Goal: Task Accomplishment & Management: Manage account settings

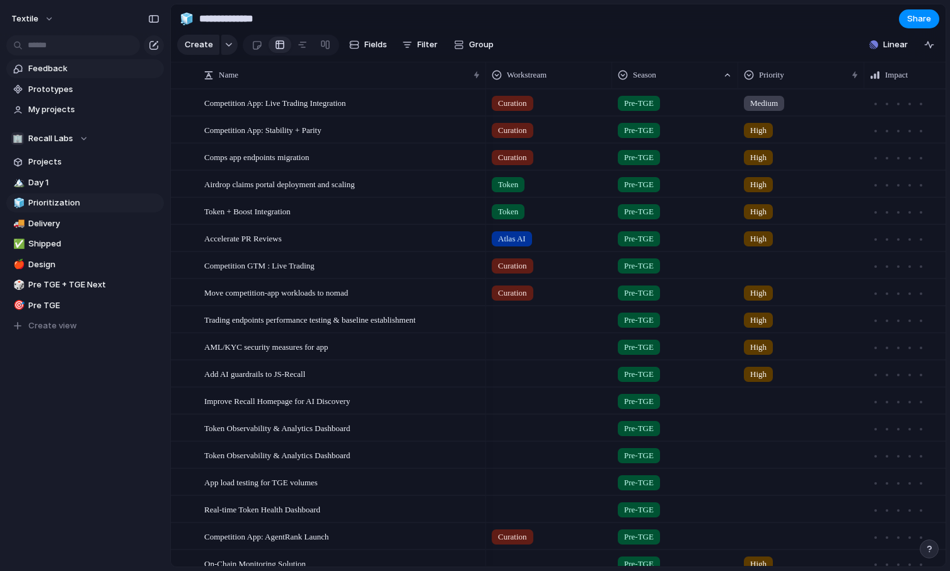
scroll to position [117, 0]
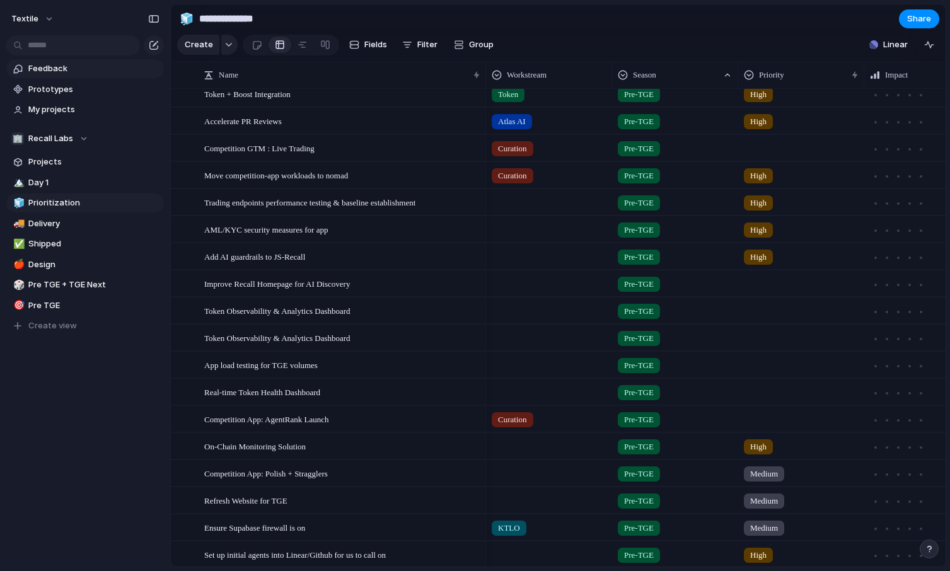
click at [50, 71] on span "Feedback" at bounding box center [93, 68] width 131 height 13
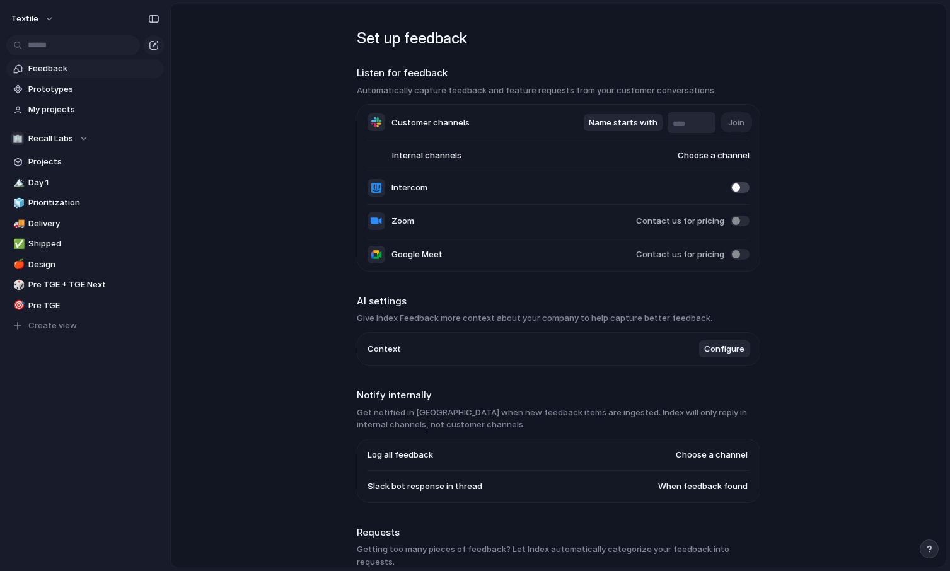
click at [678, 127] on input "text" at bounding box center [691, 124] width 38 height 13
type input "*********"
click at [741, 120] on span "Join" at bounding box center [736, 123] width 16 height 13
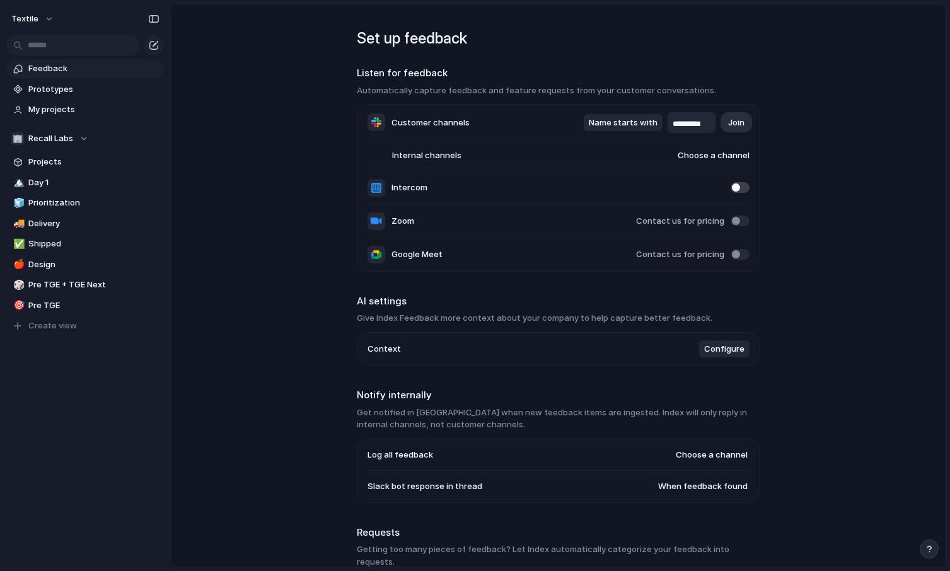
click at [57, 67] on span "Feedback" at bounding box center [93, 68] width 131 height 13
click at [56, 95] on span "Prototypes" at bounding box center [93, 89] width 131 height 13
click at [70, 112] on span "My projects" at bounding box center [93, 109] width 131 height 13
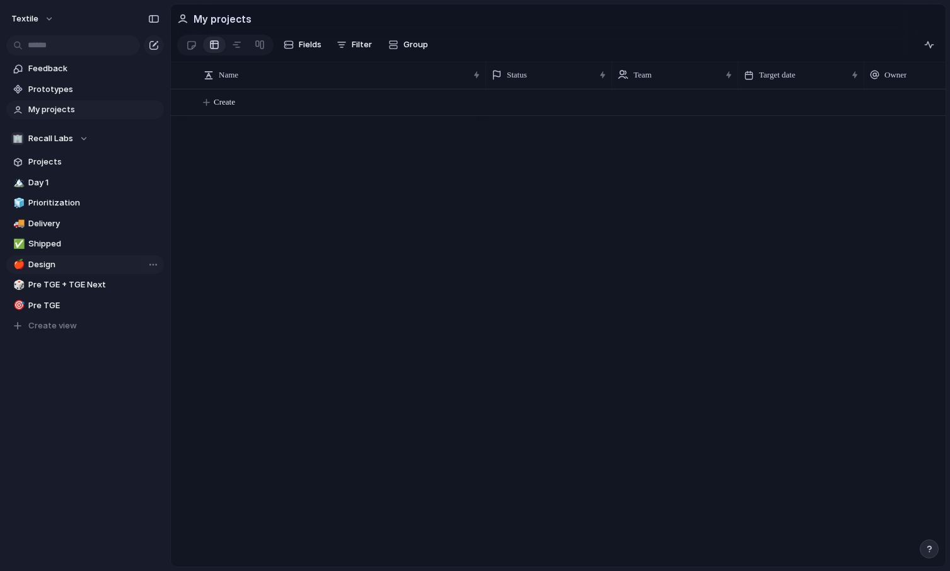
click at [78, 265] on span "Design" at bounding box center [93, 264] width 131 height 13
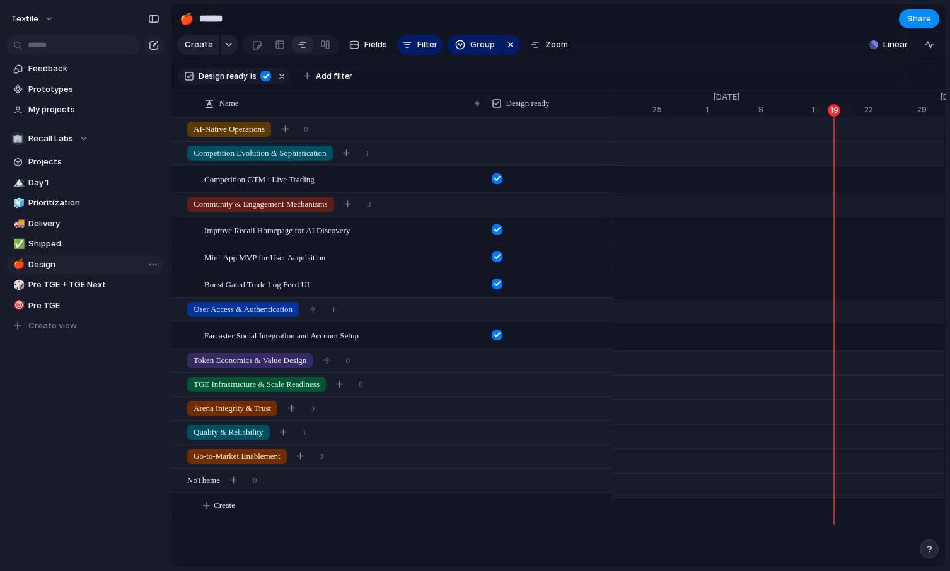
scroll to position [0, 8194]
click at [72, 156] on span "Projects" at bounding box center [93, 162] width 131 height 13
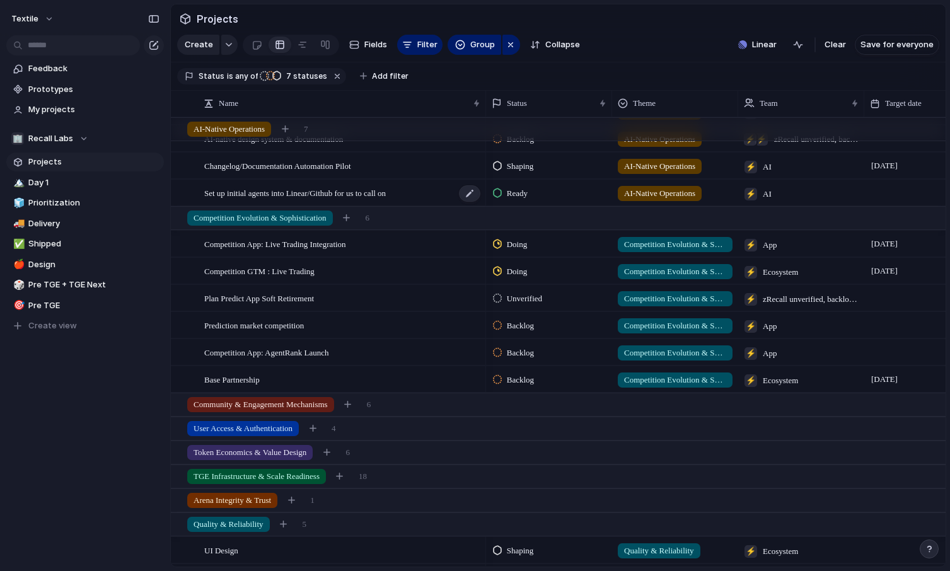
scroll to position [178, 0]
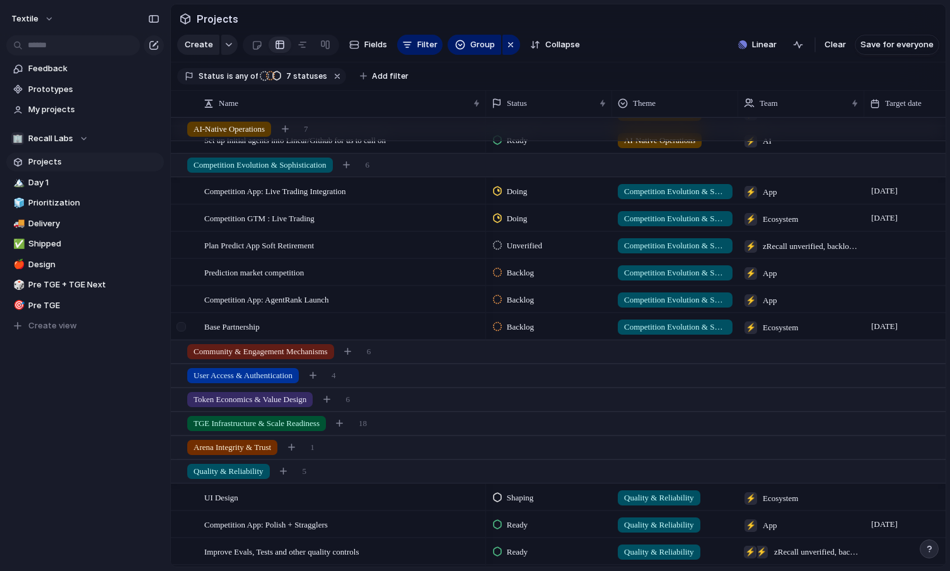
click at [181, 329] on div at bounding box center [180, 326] width 9 height 9
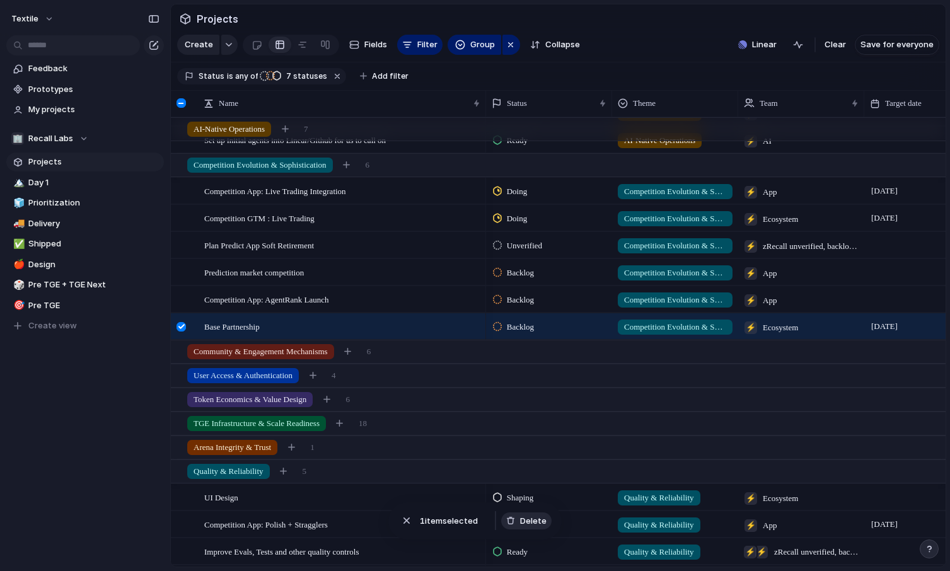
click at [525, 522] on span "Delete" at bounding box center [533, 521] width 26 height 13
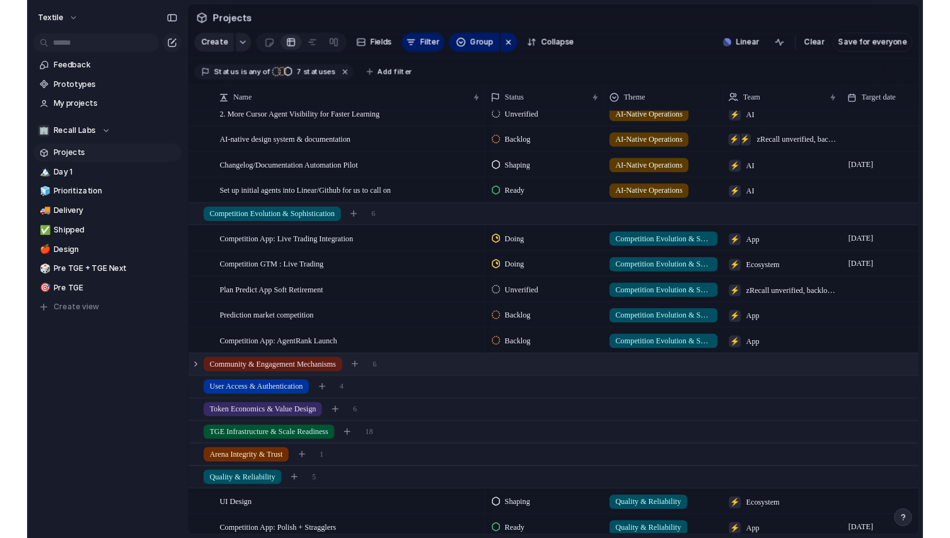
scroll to position [0, 0]
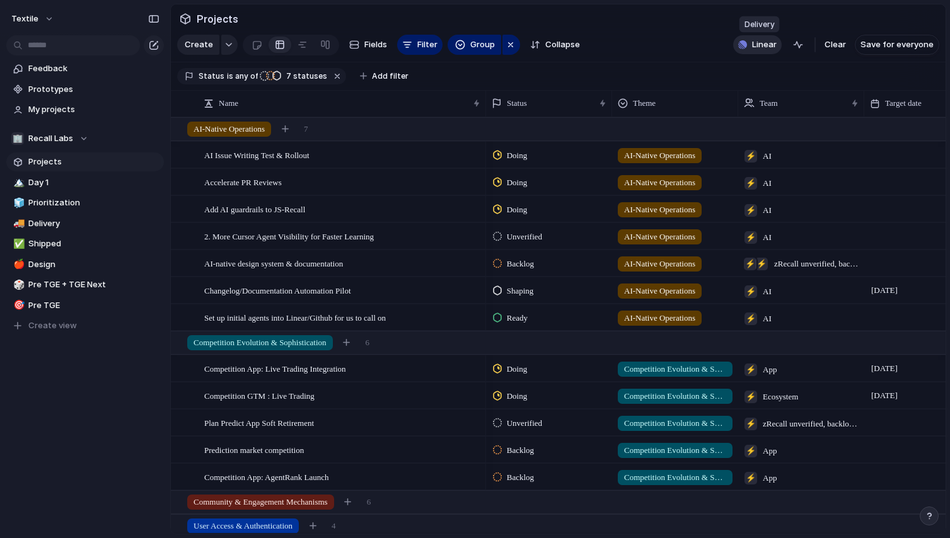
click at [755, 54] on button "Linear" at bounding box center [757, 44] width 49 height 19
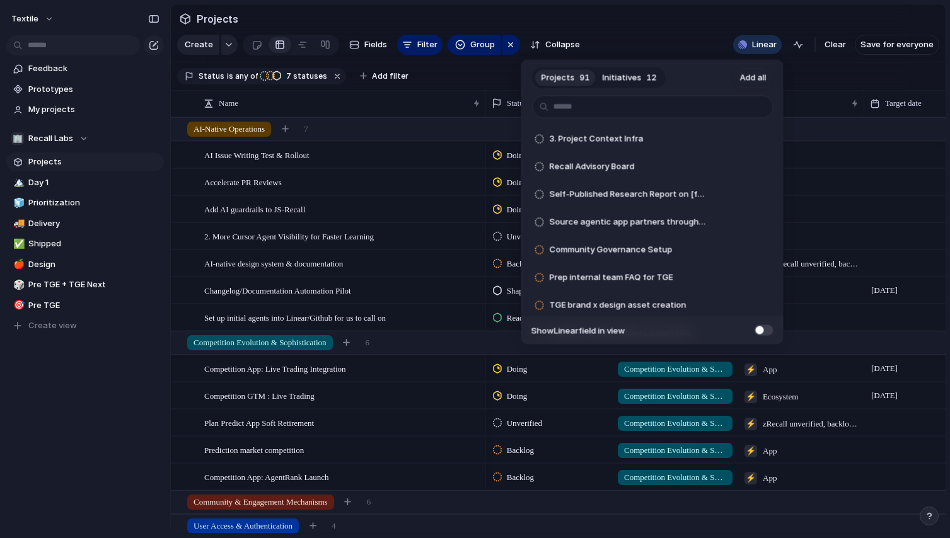
click at [820, 88] on div "Projects 91 Initiatives 12 Add all 3. Project Context Infra Add Recall Advisory…" at bounding box center [475, 269] width 950 height 538
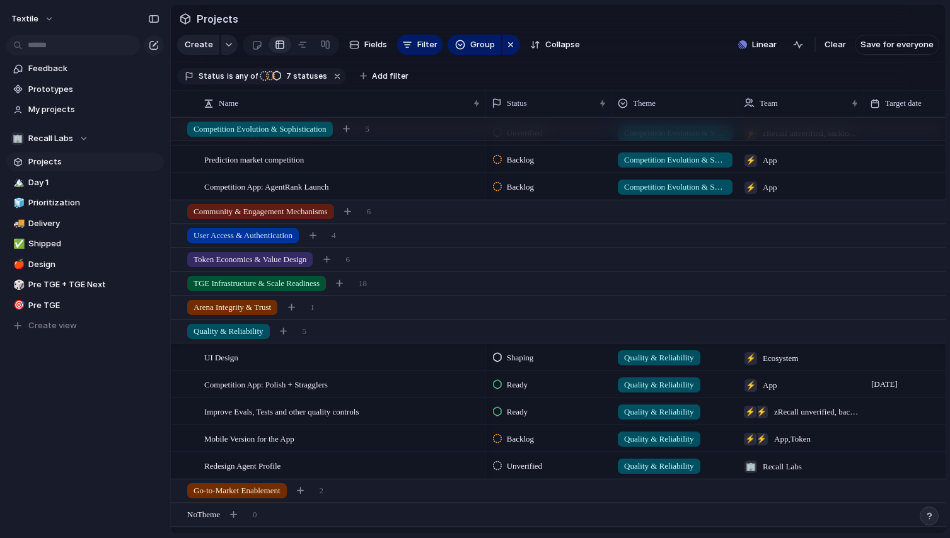
scroll to position [292, 0]
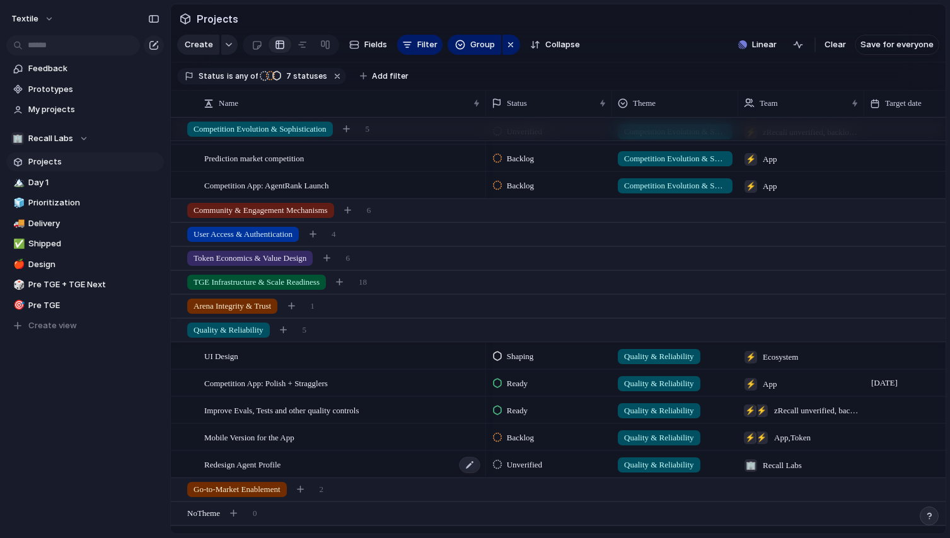
click at [370, 462] on div "Redesign Agent Profile" at bounding box center [342, 465] width 277 height 26
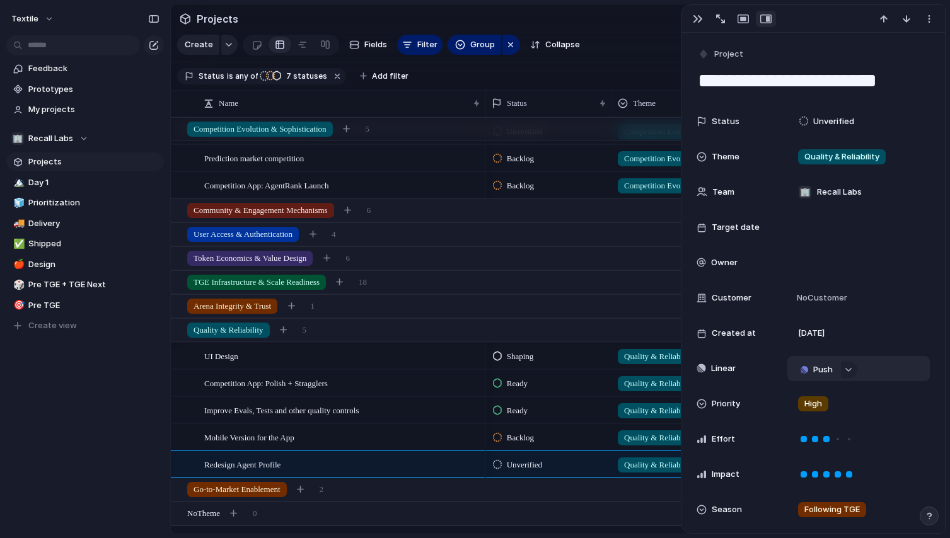
click at [820, 372] on span "Push" at bounding box center [823, 370] width 20 height 13
click at [695, 13] on div "Project Issue" at bounding box center [475, 269] width 950 height 538
click at [695, 14] on div "button" at bounding box center [697, 19] width 10 height 10
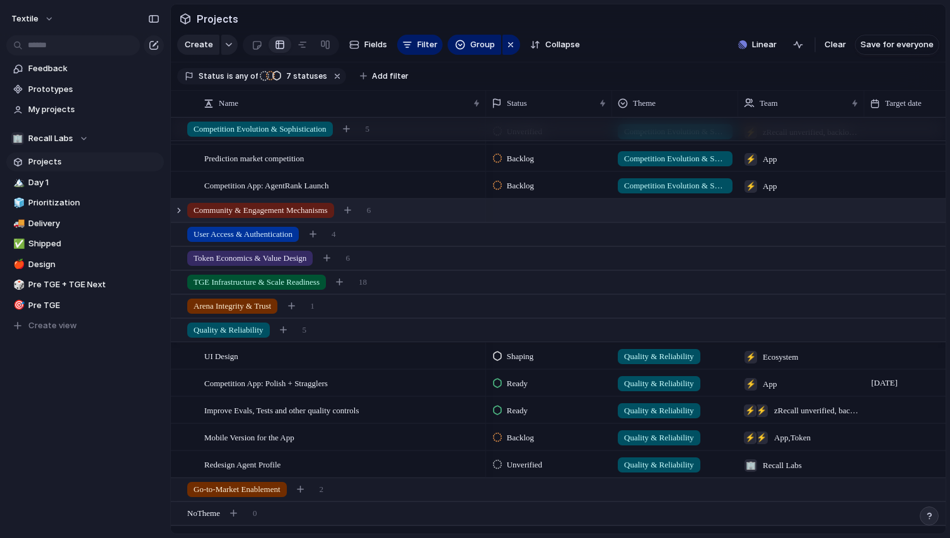
click at [261, 210] on span "Community & Engagement Mechanisms" at bounding box center [260, 210] width 134 height 13
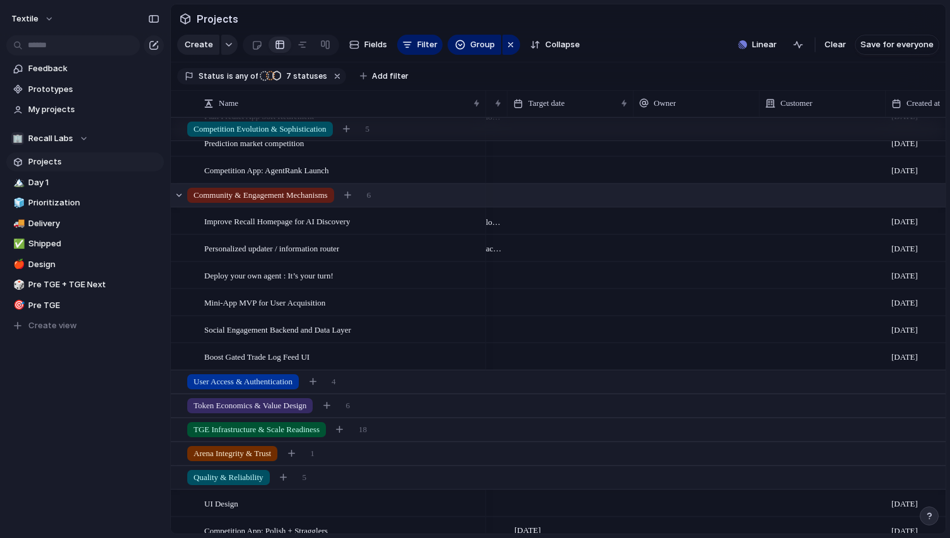
scroll to position [0, 464]
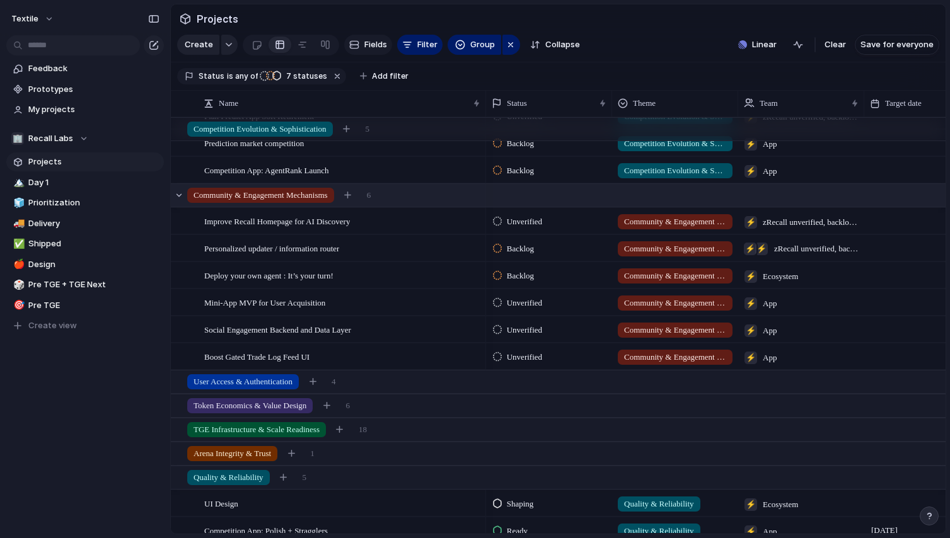
click at [374, 45] on span "Fields" at bounding box center [375, 44] width 23 height 13
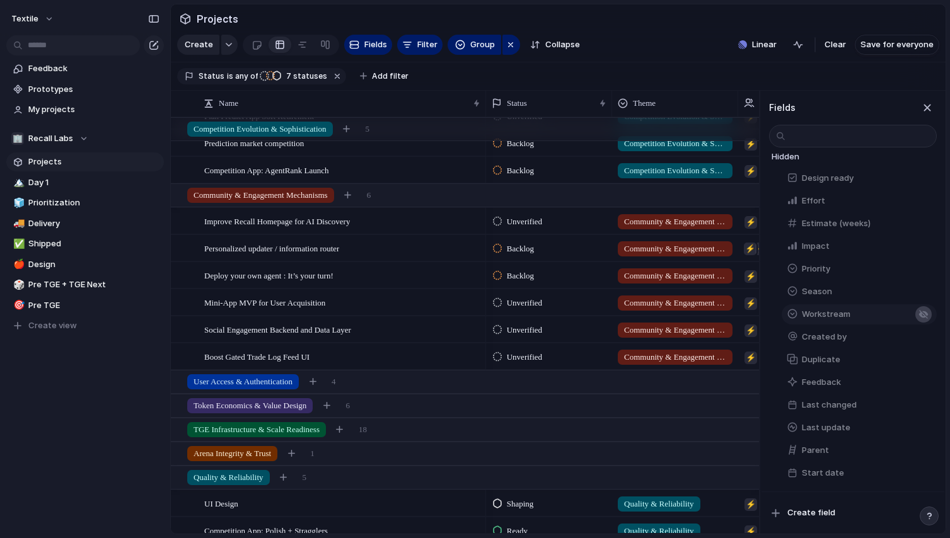
click at [925, 312] on div "button" at bounding box center [923, 314] width 10 height 10
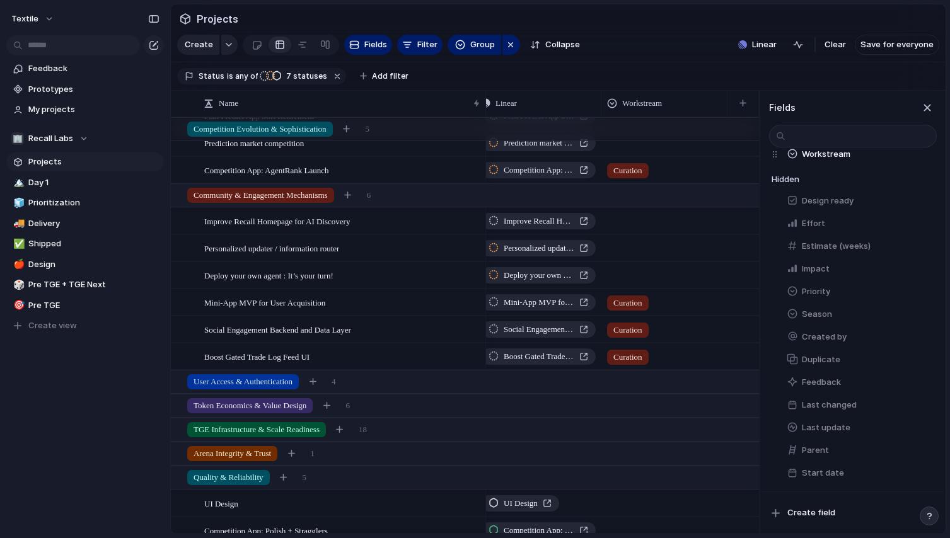
click at [672, 77] on section "Status is any of Unverified Backlog Shaping Ready Doing Planned Active 7 status…" at bounding box center [558, 76] width 774 height 28
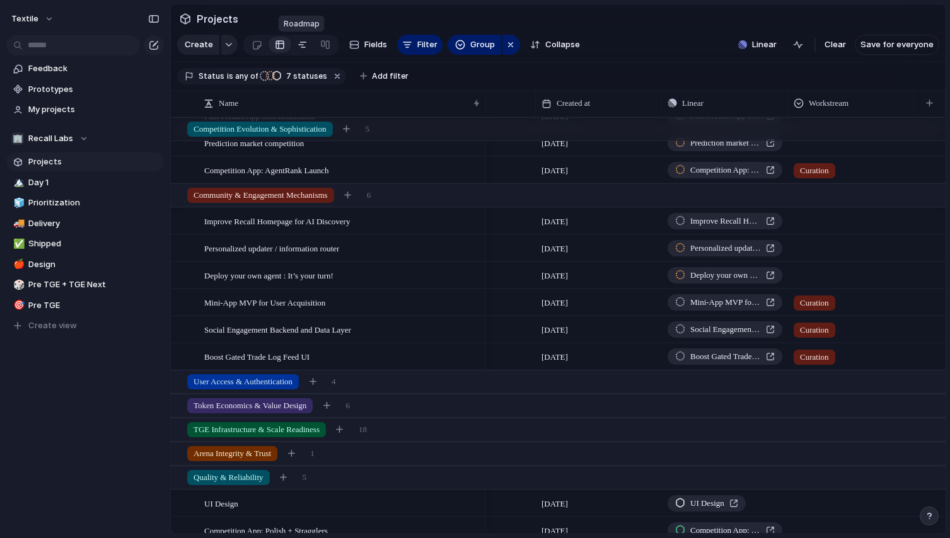
click at [299, 40] on div at bounding box center [302, 45] width 10 height 20
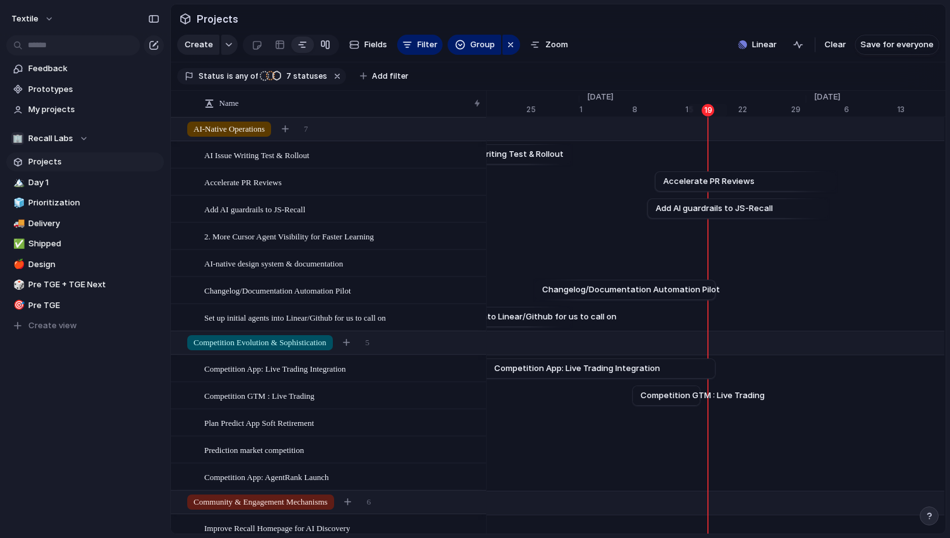
click at [323, 45] on div at bounding box center [325, 45] width 10 height 20
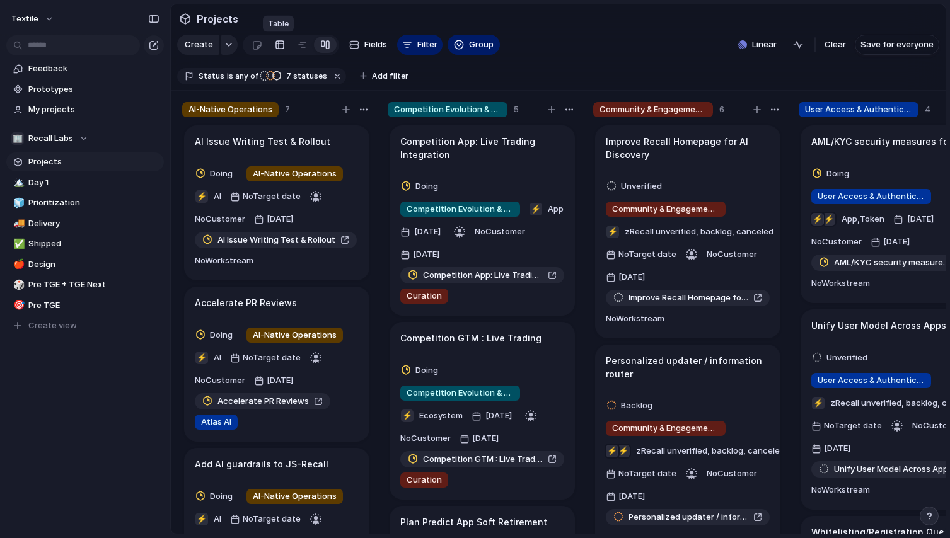
click at [276, 47] on div at bounding box center [280, 45] width 10 height 20
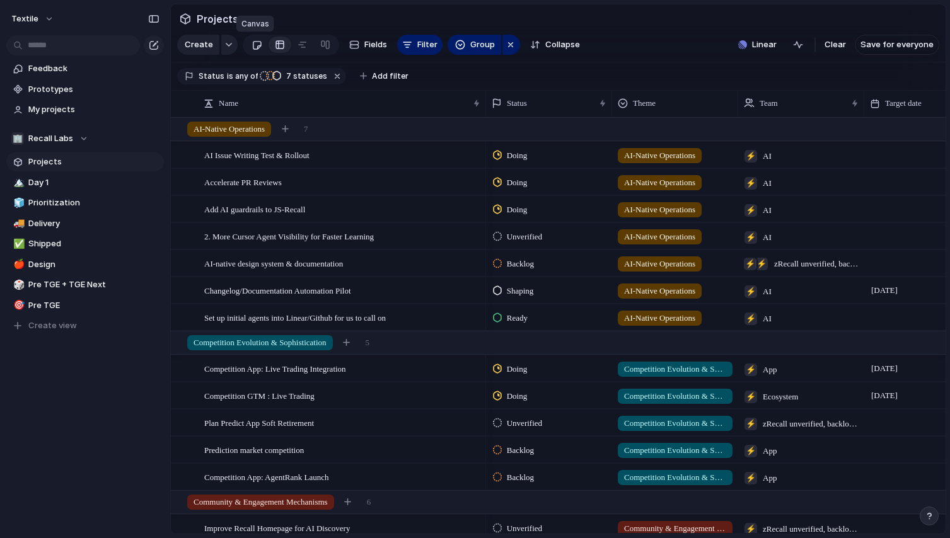
click at [251, 49] on div at bounding box center [256, 45] width 11 height 21
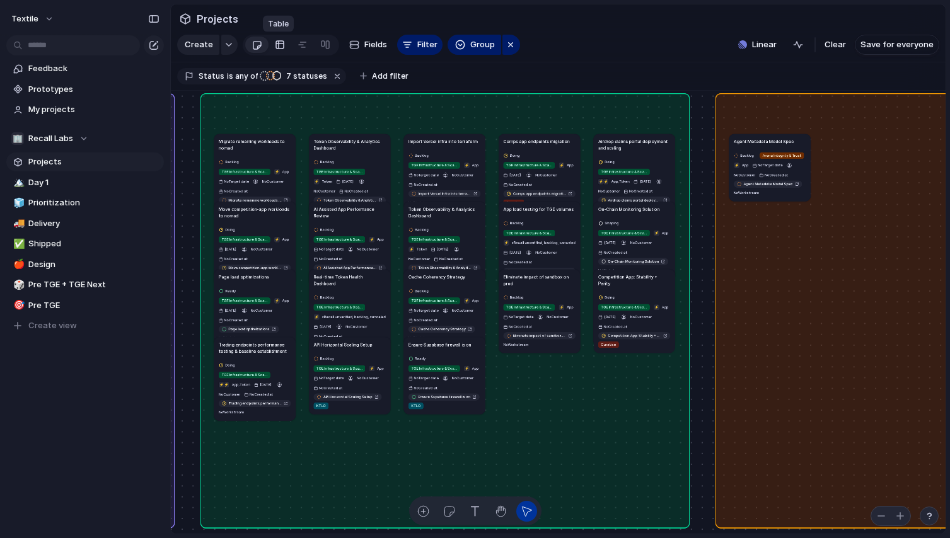
click at [275, 45] on div at bounding box center [280, 45] width 10 height 20
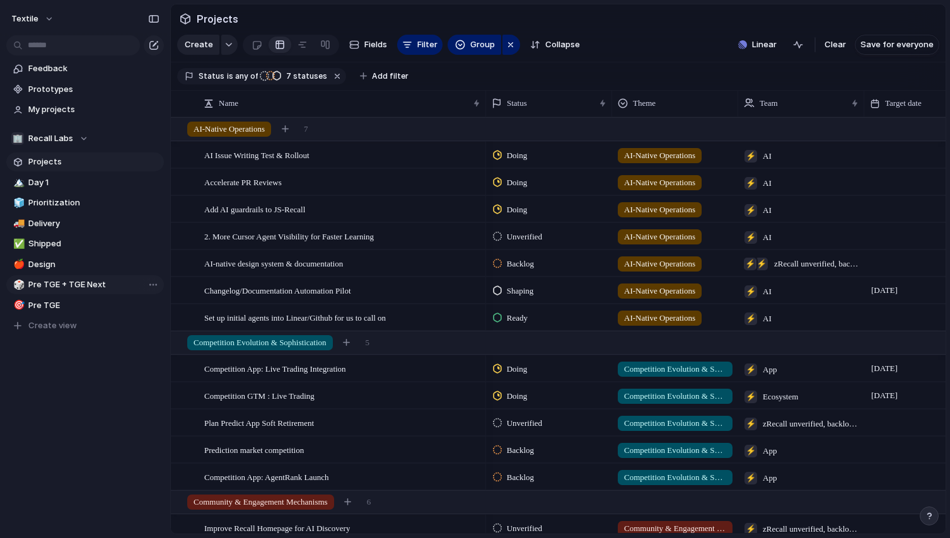
click at [67, 280] on span "Pre TGE + TGE Next" at bounding box center [93, 285] width 131 height 13
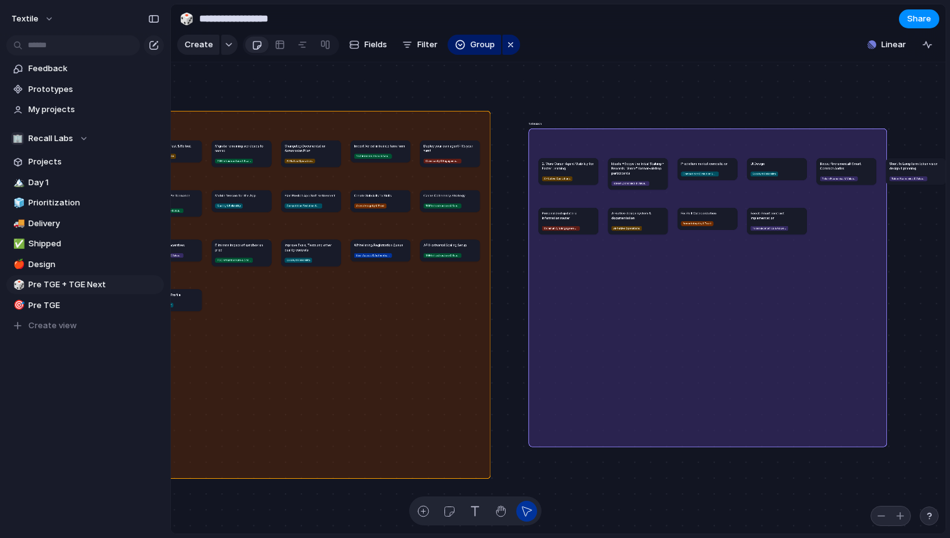
drag, startPoint x: 573, startPoint y: 303, endPoint x: 720, endPoint y: 320, distance: 148.4
click at [720, 321] on div "No Season" at bounding box center [707, 287] width 359 height 319
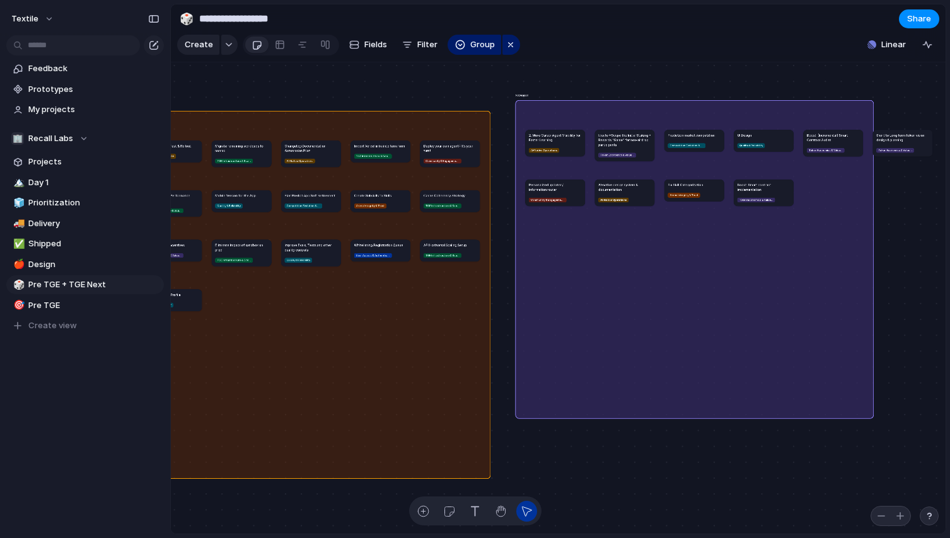
drag, startPoint x: 718, startPoint y: 317, endPoint x: 708, endPoint y: 287, distance: 31.5
click at [708, 287] on div "No Season" at bounding box center [694, 259] width 359 height 319
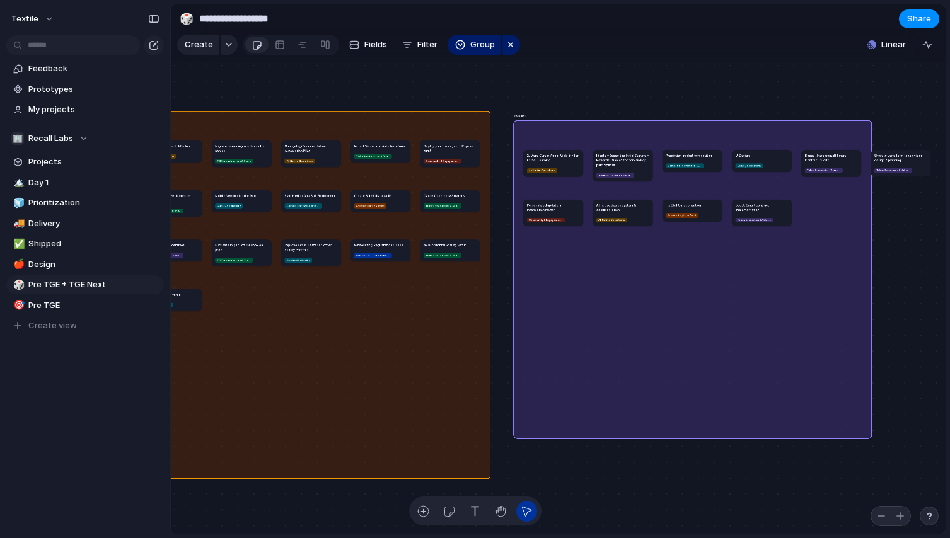
drag, startPoint x: 708, startPoint y: 287, endPoint x: 706, endPoint y: 307, distance: 20.3
click at [706, 307] on div "No Season" at bounding box center [692, 279] width 359 height 319
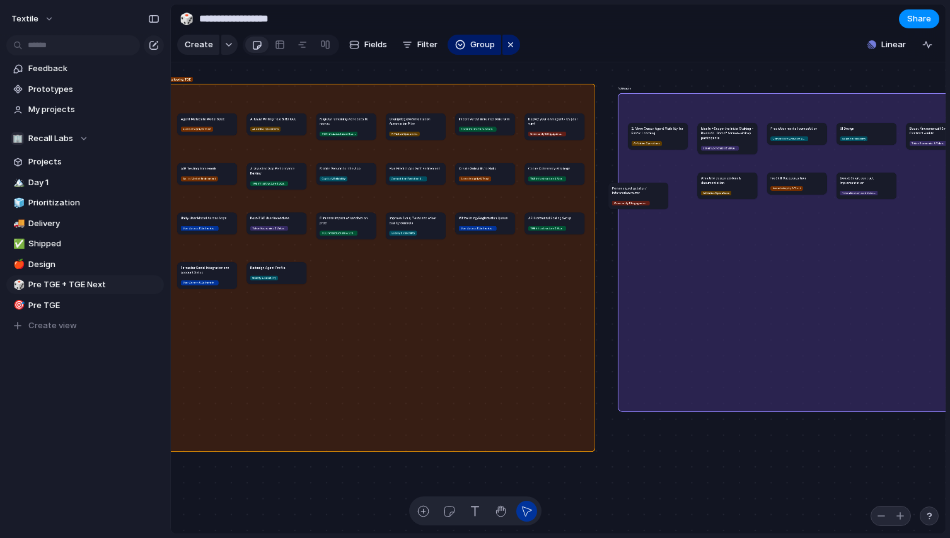
drag, startPoint x: 655, startPoint y: 187, endPoint x: 456, endPoint y: 352, distance: 258.7
click at [608, 209] on article "Personalized updater / information router Community & Engagement Mechanisms" at bounding box center [638, 196] width 60 height 26
drag, startPoint x: 456, startPoint y: 352, endPoint x: 653, endPoint y: 234, distance: 229.4
click at [653, 234] on article "Personalized updater / information router Community & Engagement Mechanisms" at bounding box center [654, 234] width 60 height 26
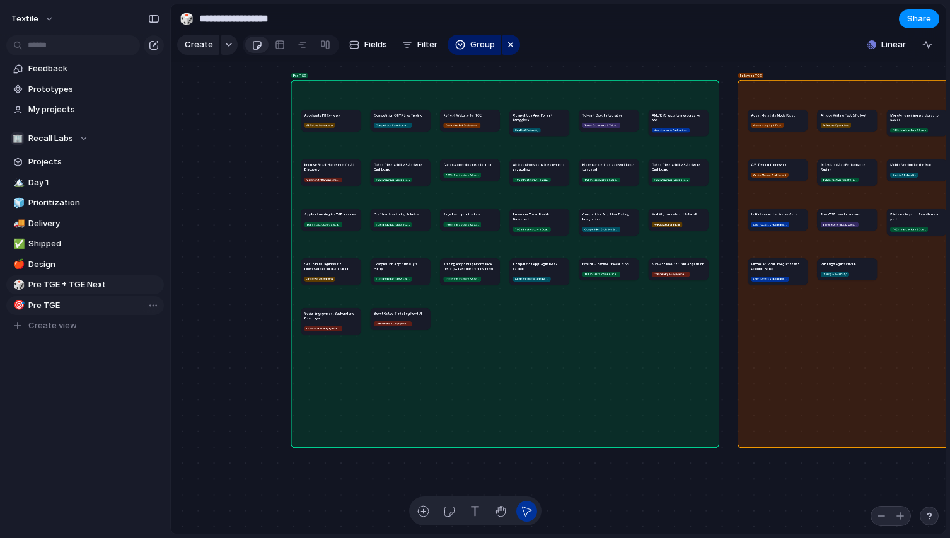
click at [62, 303] on span "Pre TGE" at bounding box center [93, 305] width 131 height 13
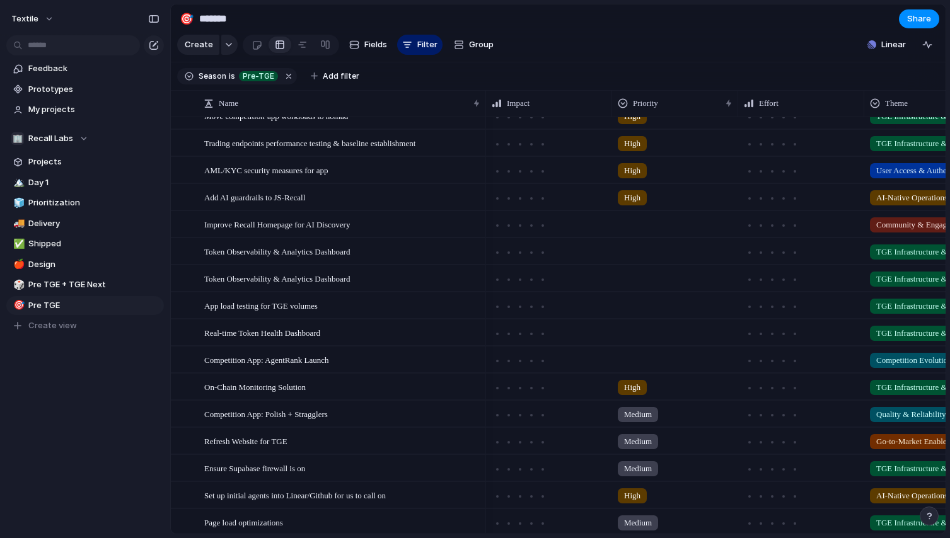
scroll to position [316, 0]
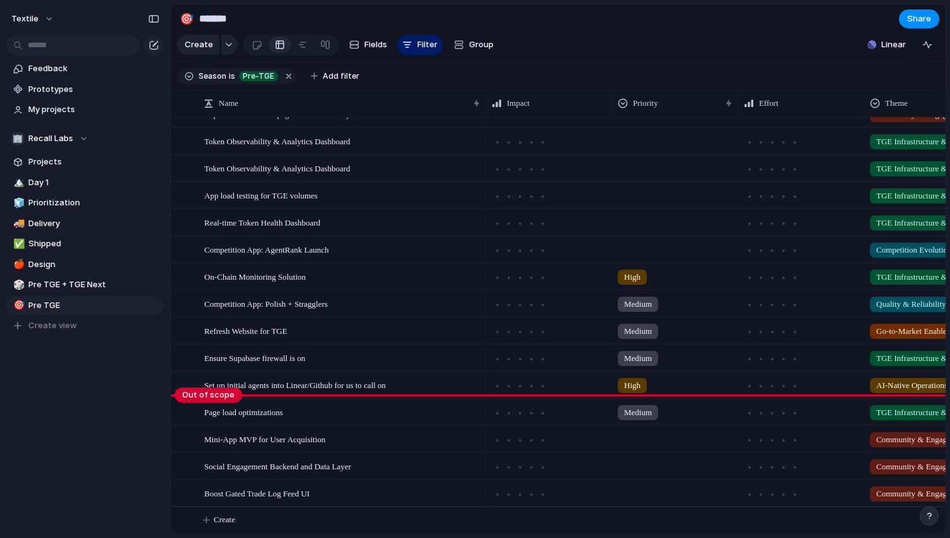
drag, startPoint x: 197, startPoint y: 478, endPoint x: 188, endPoint y: 408, distance: 71.1
click at [188, 408] on body "Textile Feedback Prototypes My projects 🏢 Recall Labs Projects 🏔️ Day 1 🧊 Prior…" at bounding box center [475, 269] width 950 height 538
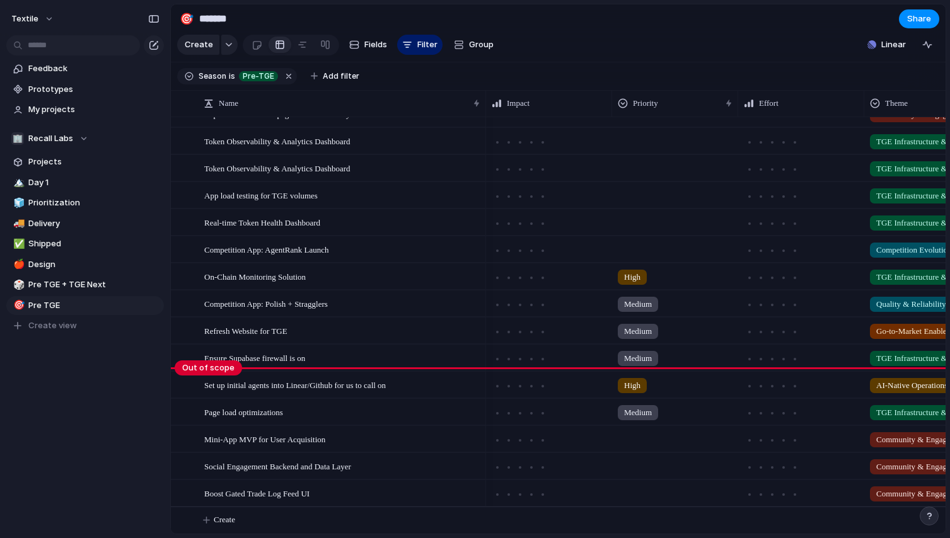
drag, startPoint x: 197, startPoint y: 398, endPoint x: 195, endPoint y: 432, distance: 34.1
click at [195, 432] on body "Textile Feedback Prototypes My projects 🏢 Recall Labs Projects 🏔️ Day 1 🧊 Prior…" at bounding box center [475, 269] width 950 height 538
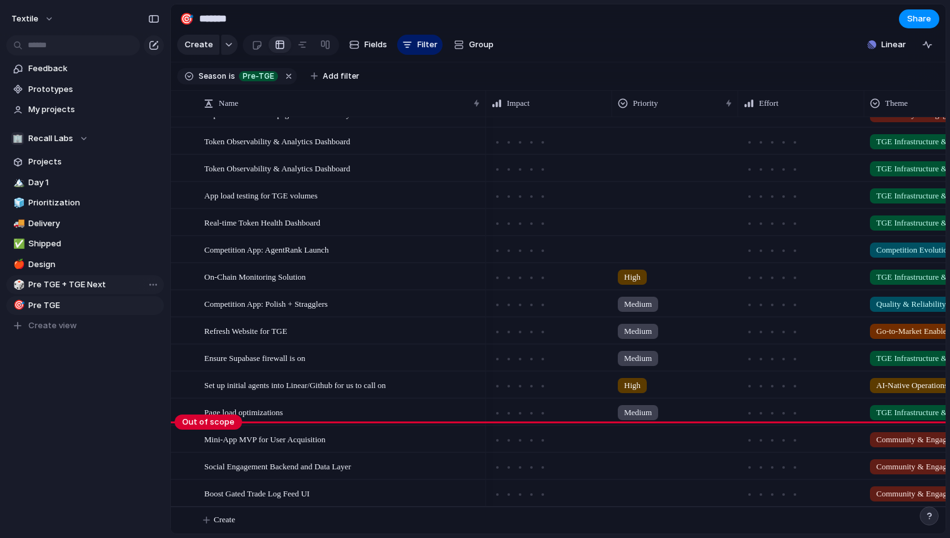
click at [85, 279] on span "Pre TGE + TGE Next" at bounding box center [93, 285] width 131 height 13
type input "**********"
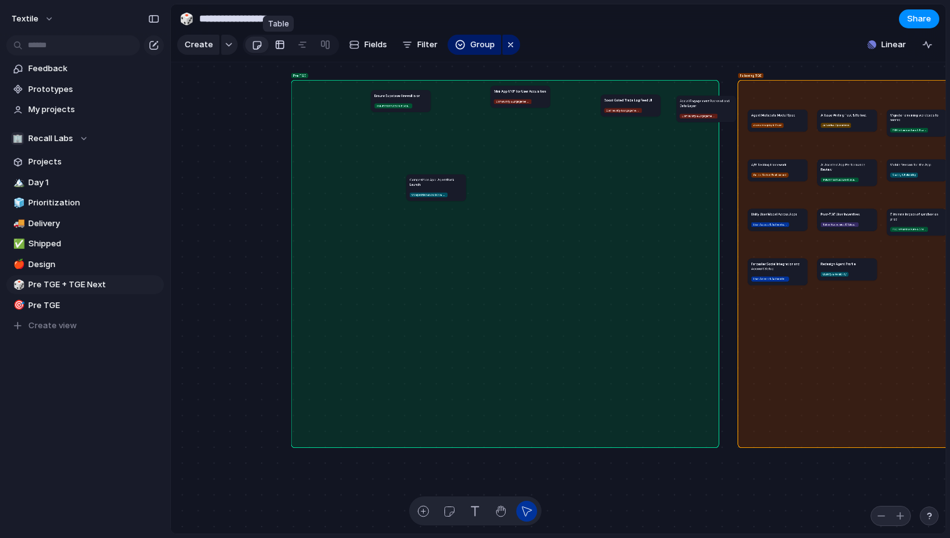
click at [279, 46] on div at bounding box center [280, 45] width 10 height 20
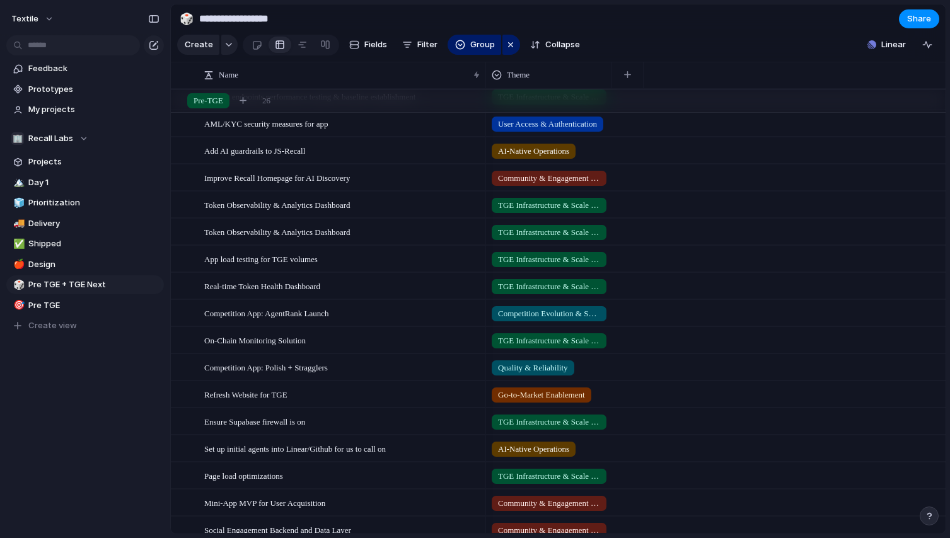
scroll to position [263, 0]
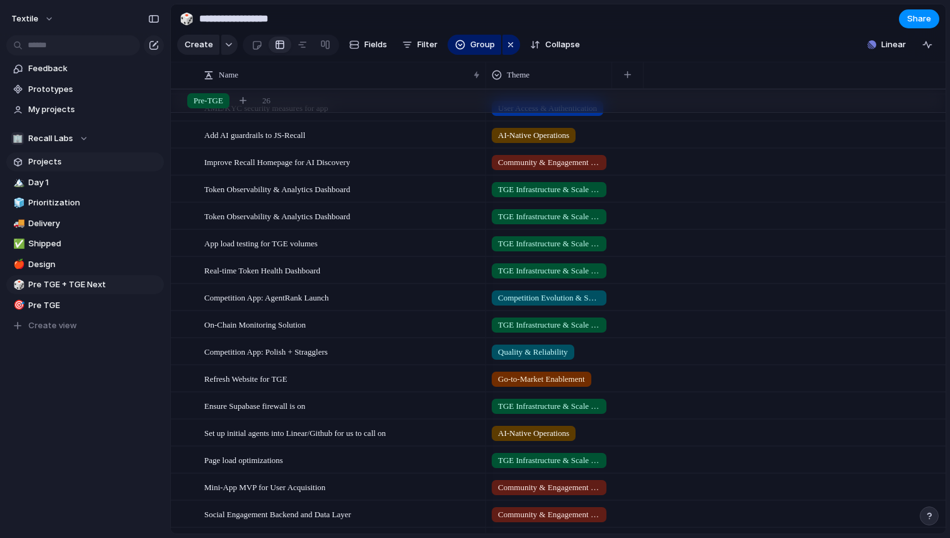
click at [54, 163] on span "Projects" at bounding box center [93, 162] width 131 height 13
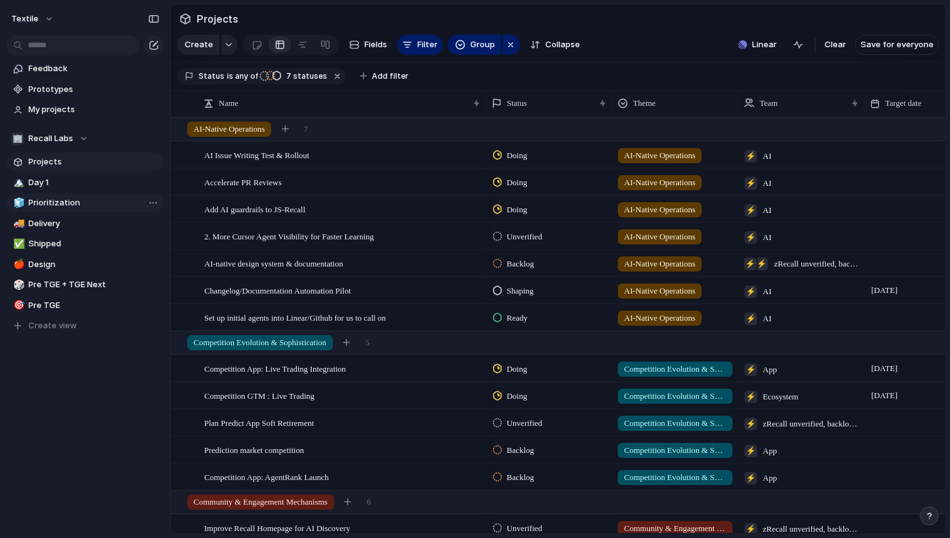
click at [70, 206] on span "Prioritization" at bounding box center [93, 203] width 131 height 13
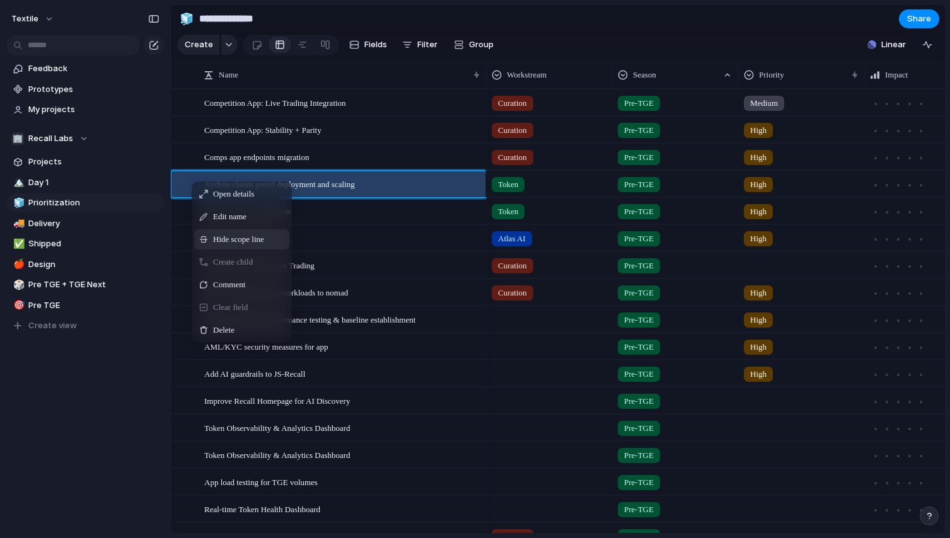
click at [212, 246] on div "Hide scope line" at bounding box center [241, 239] width 95 height 20
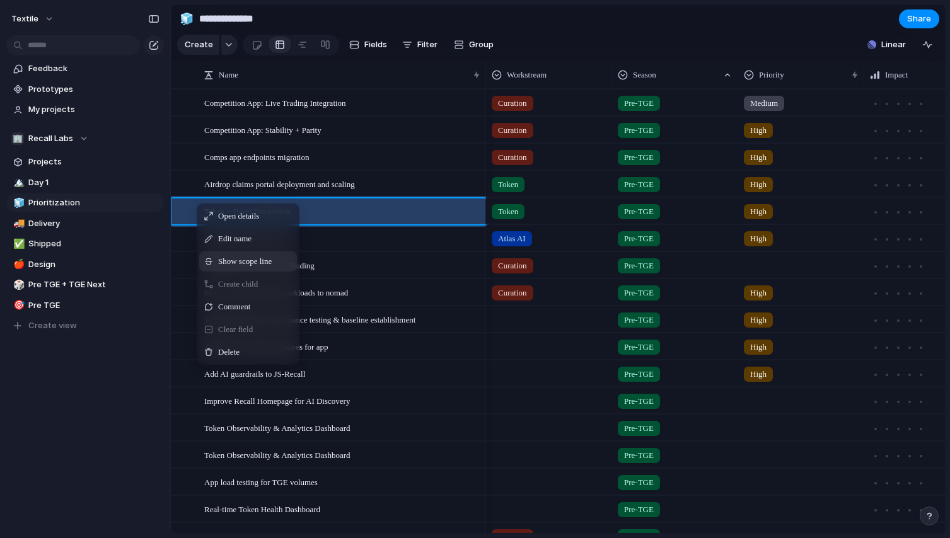
click at [208, 260] on span "Context Menu" at bounding box center [208, 261] width 9 height 10
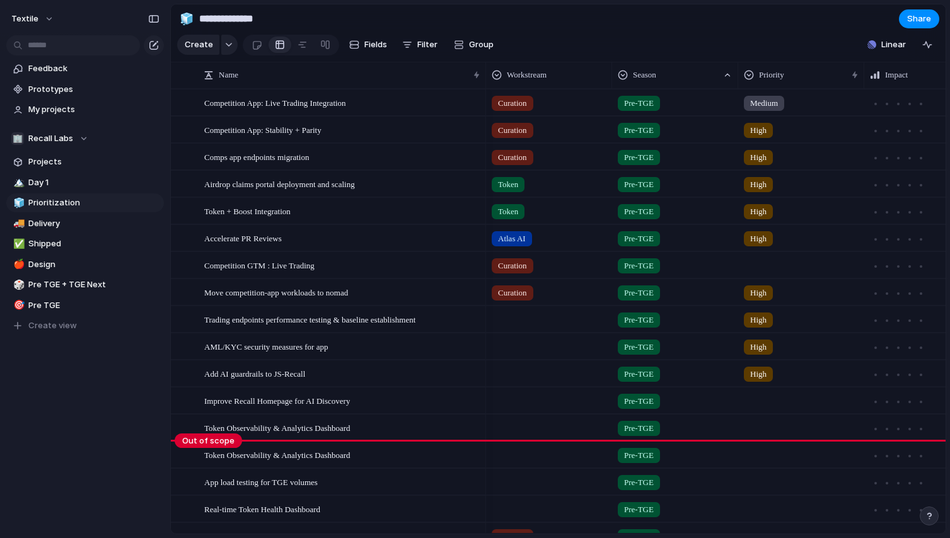
drag, startPoint x: 195, startPoint y: 249, endPoint x: 204, endPoint y: 456, distance: 206.9
click at [204, 456] on body "**********" at bounding box center [475, 269] width 950 height 538
click at [204, 456] on div at bounding box center [188, 455] width 34 height 26
drag, startPoint x: 202, startPoint y: 442, endPoint x: 202, endPoint y: 472, distance: 29.6
click at [202, 472] on body "**********" at bounding box center [475, 269] width 950 height 538
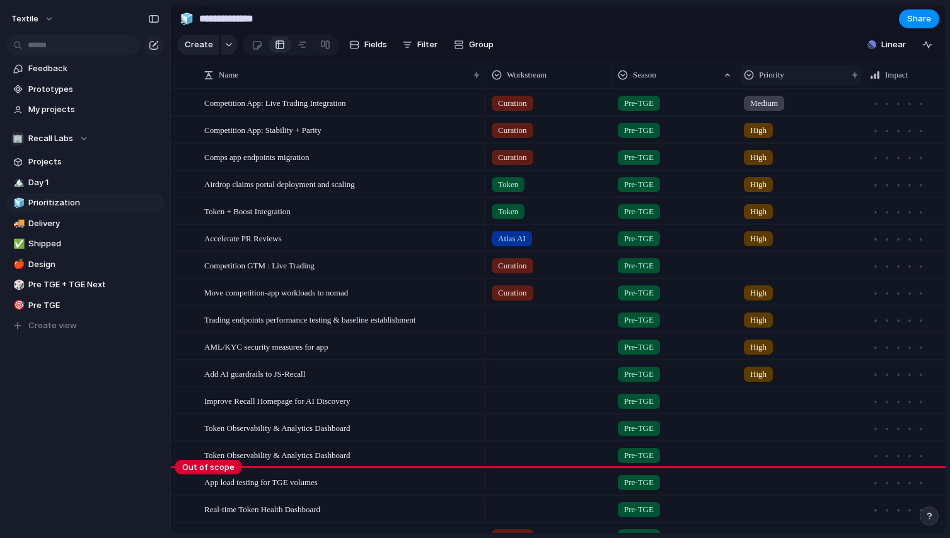
click at [774, 72] on span "Priority" at bounding box center [771, 75] width 25 height 13
click at [807, 166] on span "Sort descending" at bounding box center [798, 164] width 66 height 13
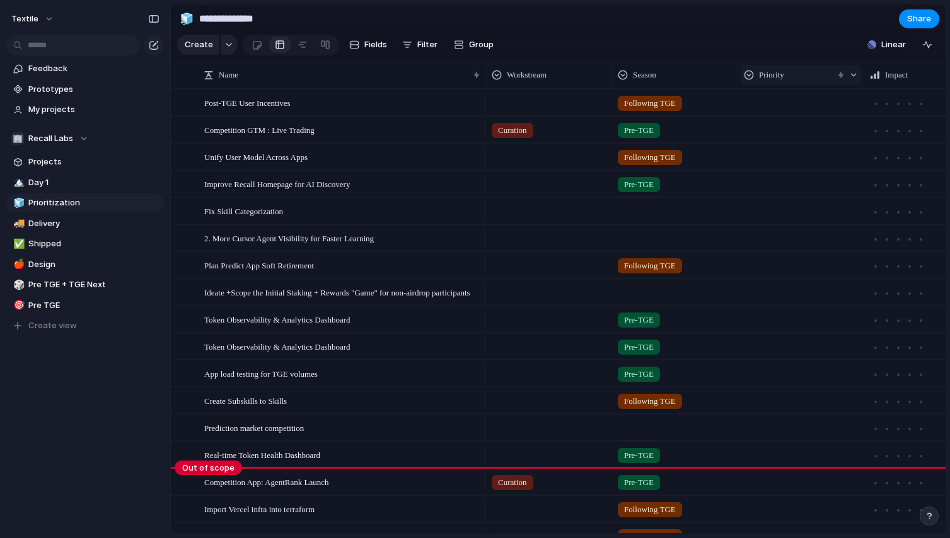
click at [782, 69] on span "Priority" at bounding box center [771, 75] width 25 height 13
click at [785, 145] on span "Sort ascending" at bounding box center [795, 143] width 61 height 13
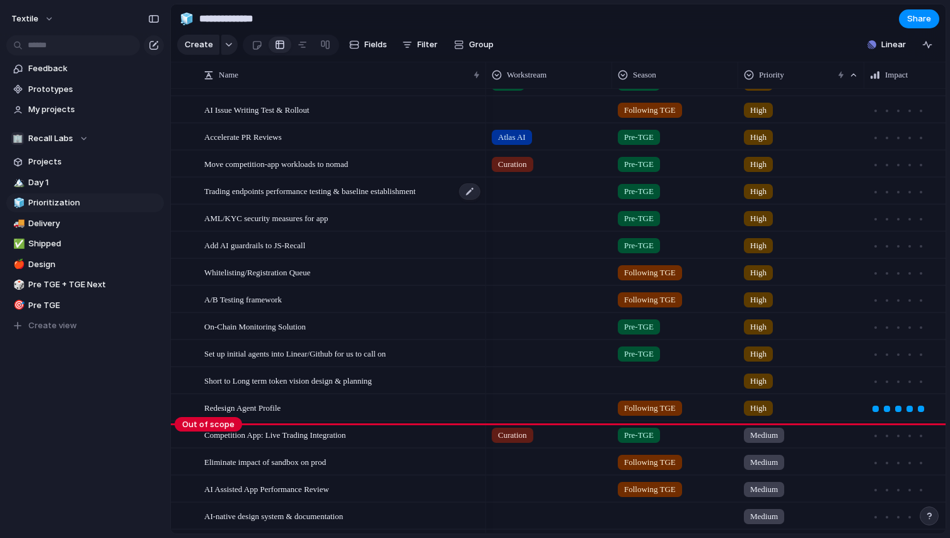
scroll to position [144, 0]
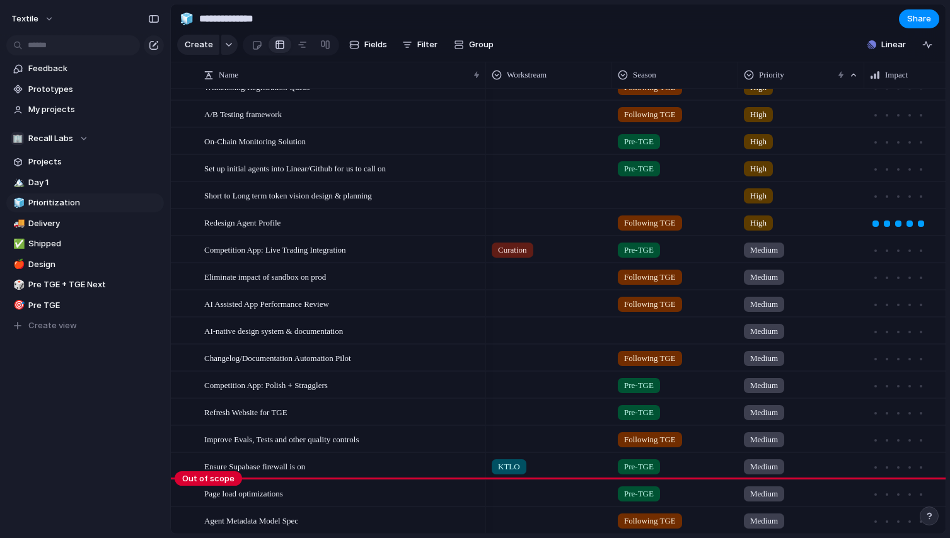
drag, startPoint x: 203, startPoint y: 182, endPoint x: 205, endPoint y: 494, distance: 311.9
click at [205, 494] on body "**********" at bounding box center [475, 269] width 950 height 538
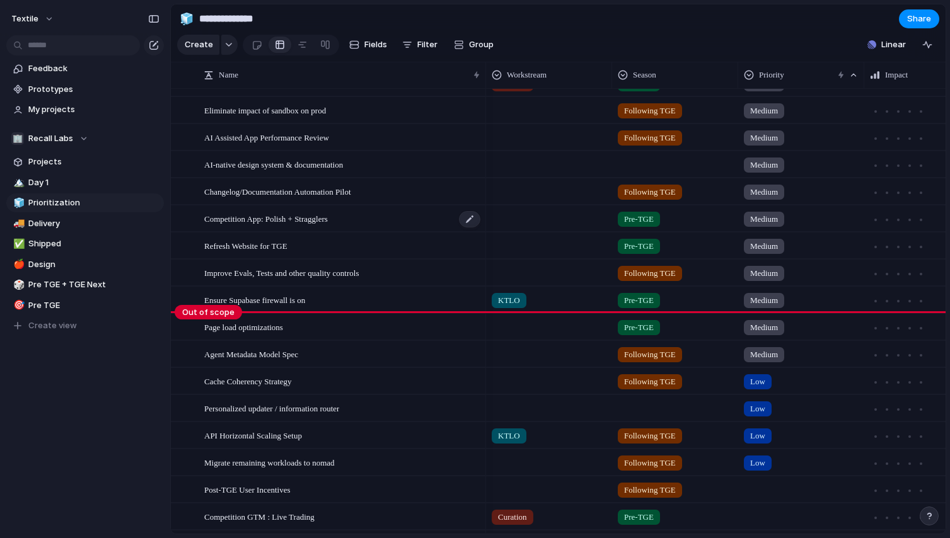
click at [362, 229] on div "Competition App: Polish + Stragglers" at bounding box center [342, 219] width 277 height 26
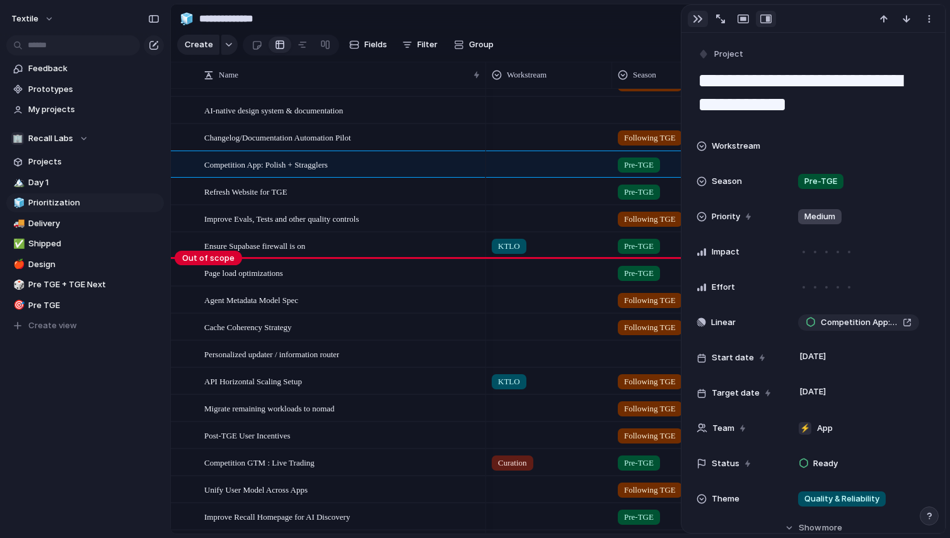
click at [699, 21] on div "button" at bounding box center [697, 19] width 10 height 10
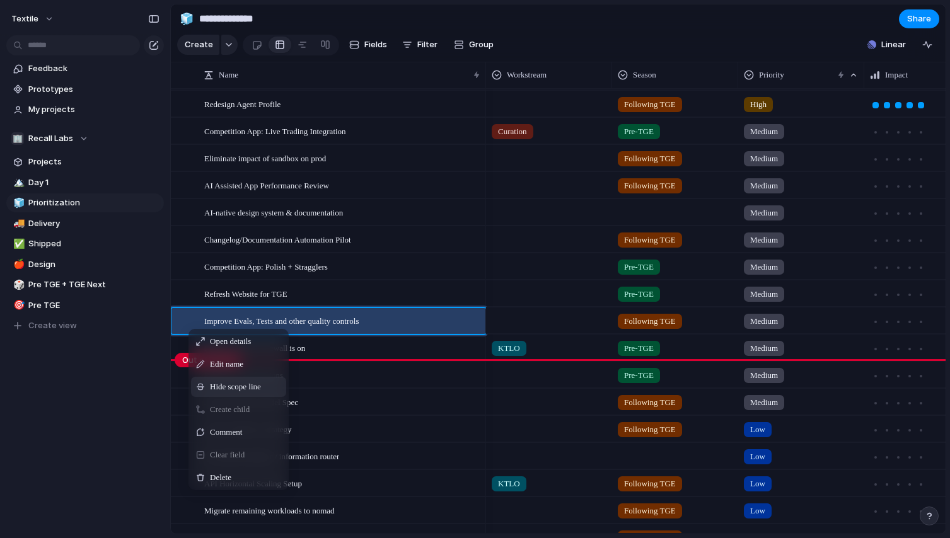
click at [203, 388] on span "Context Menu" at bounding box center [200, 387] width 9 height 10
